Goal: Find specific page/section: Find specific page/section

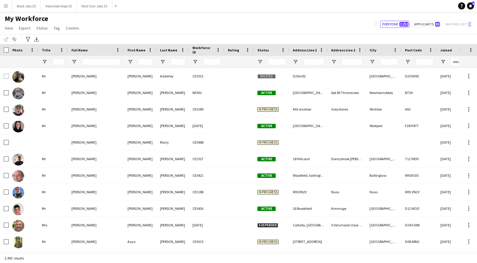
click at [92, 63] on input "Full Name Filter Input" at bounding box center [101, 61] width 38 height 7
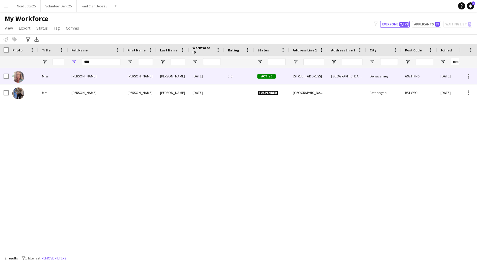
type input "****"
click at [92, 77] on div "Jean Barry" at bounding box center [96, 76] width 56 height 16
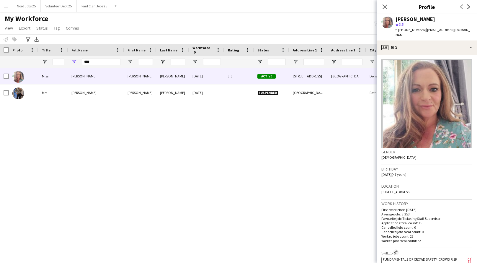
scroll to position [195, 0]
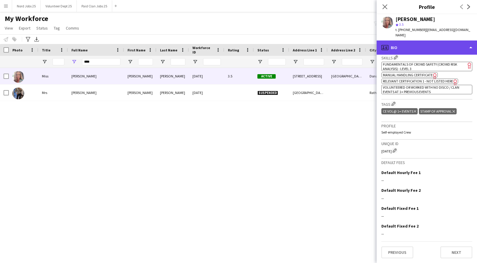
click at [432, 48] on div "profile Bio" at bounding box center [426, 47] width 100 height 14
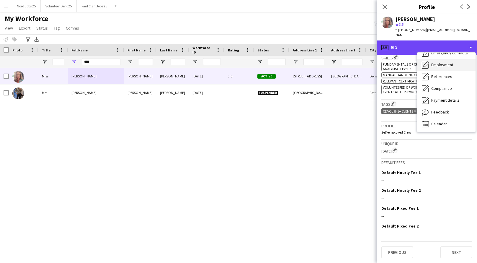
scroll to position [55, 0]
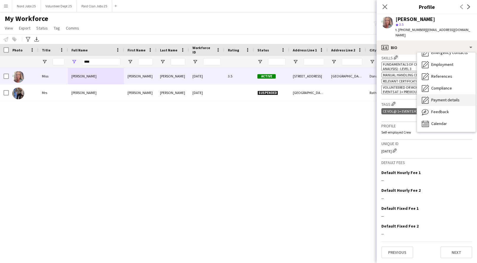
click at [447, 97] on span "Payment details" at bounding box center [445, 99] width 28 height 5
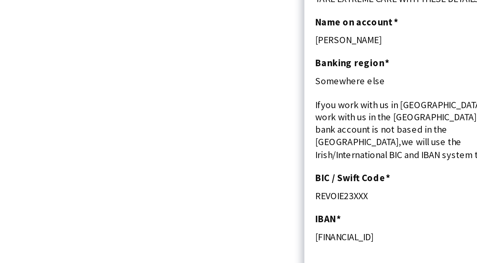
scroll to position [0, 0]
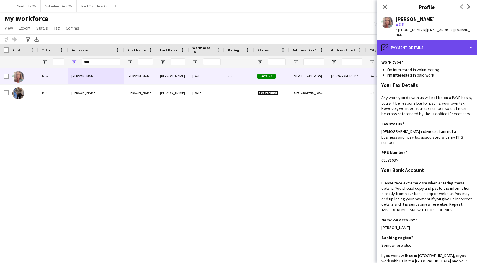
click at [417, 40] on div "pencil4 Payment details" at bounding box center [426, 47] width 100 height 14
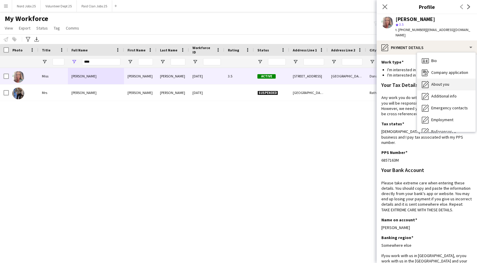
click at [436, 81] on span "About you" at bounding box center [440, 83] width 18 height 5
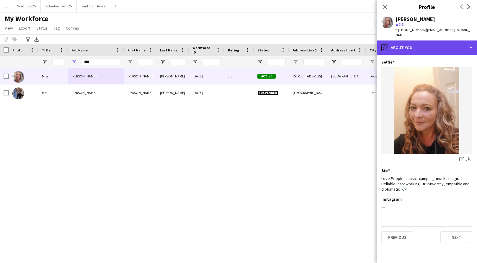
click at [429, 43] on div "pencil4 About you" at bounding box center [426, 47] width 100 height 14
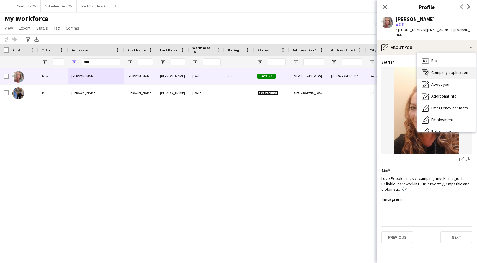
click at [441, 71] on div "Company application Company application" at bounding box center [446, 73] width 58 height 12
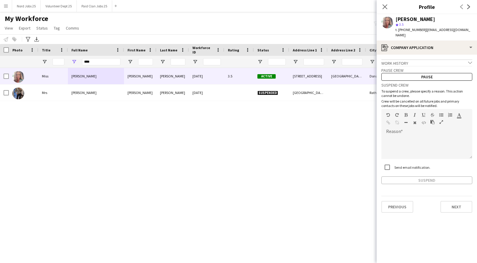
click at [435, 55] on app-crew-profile-application "Work history chevron-down Accommodation supervisor Red cow Hotel, Naas Road Dub…" at bounding box center [426, 159] width 100 height 208
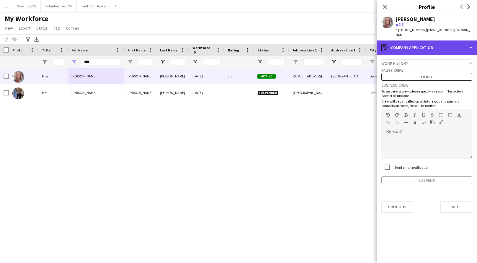
click at [437, 42] on div "register Company application" at bounding box center [426, 47] width 100 height 14
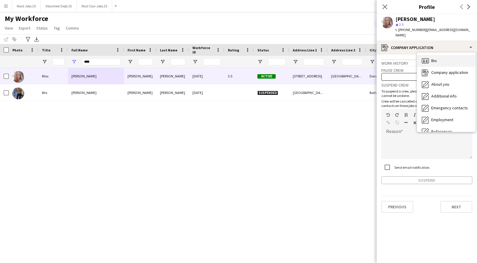
click at [439, 55] on div "Bio Bio" at bounding box center [446, 61] width 58 height 12
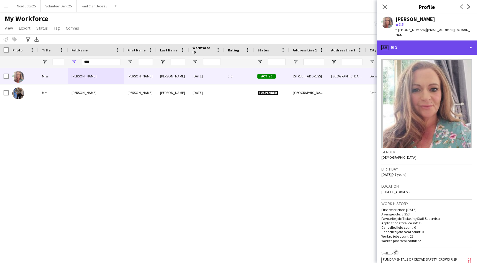
click at [429, 40] on div "profile Bio" at bounding box center [426, 47] width 100 height 14
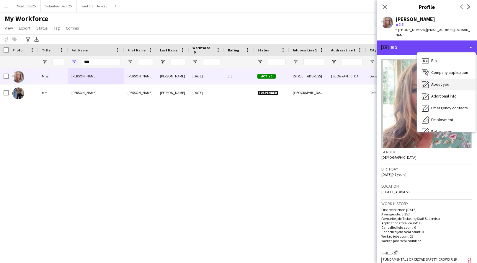
scroll to position [55, 0]
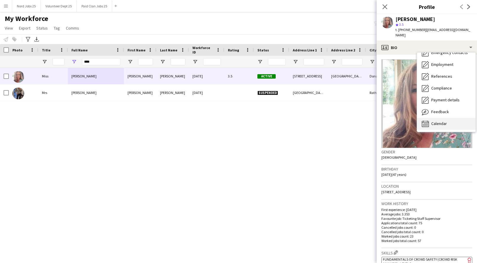
click at [438, 121] on span "Calendar" at bounding box center [439, 123] width 16 height 5
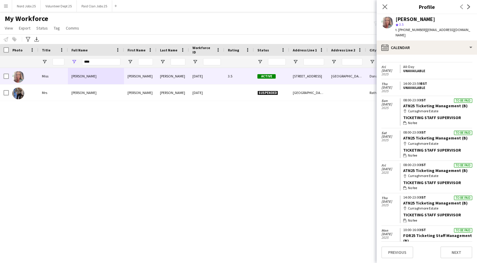
scroll to position [441, 0]
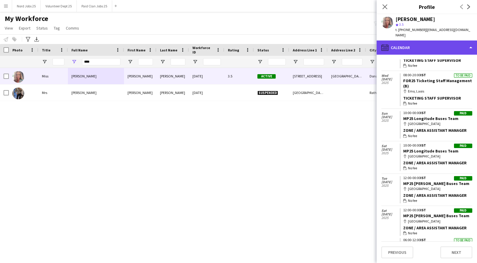
click at [424, 40] on div "calendar-full Calendar" at bounding box center [426, 47] width 100 height 14
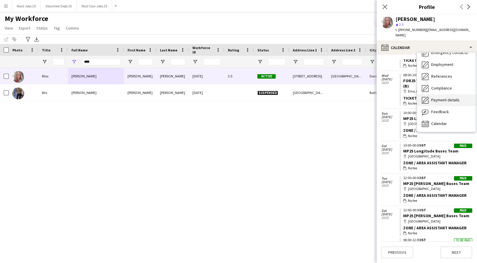
click at [436, 97] on span "Payment details" at bounding box center [445, 99] width 28 height 5
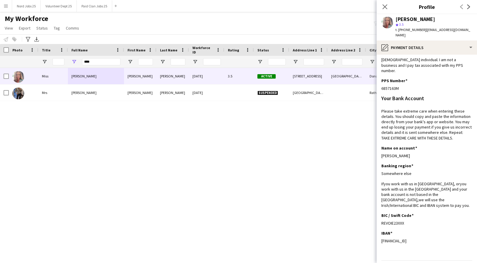
scroll to position [74, 0]
